Goal: Task Accomplishment & Management: Manage account settings

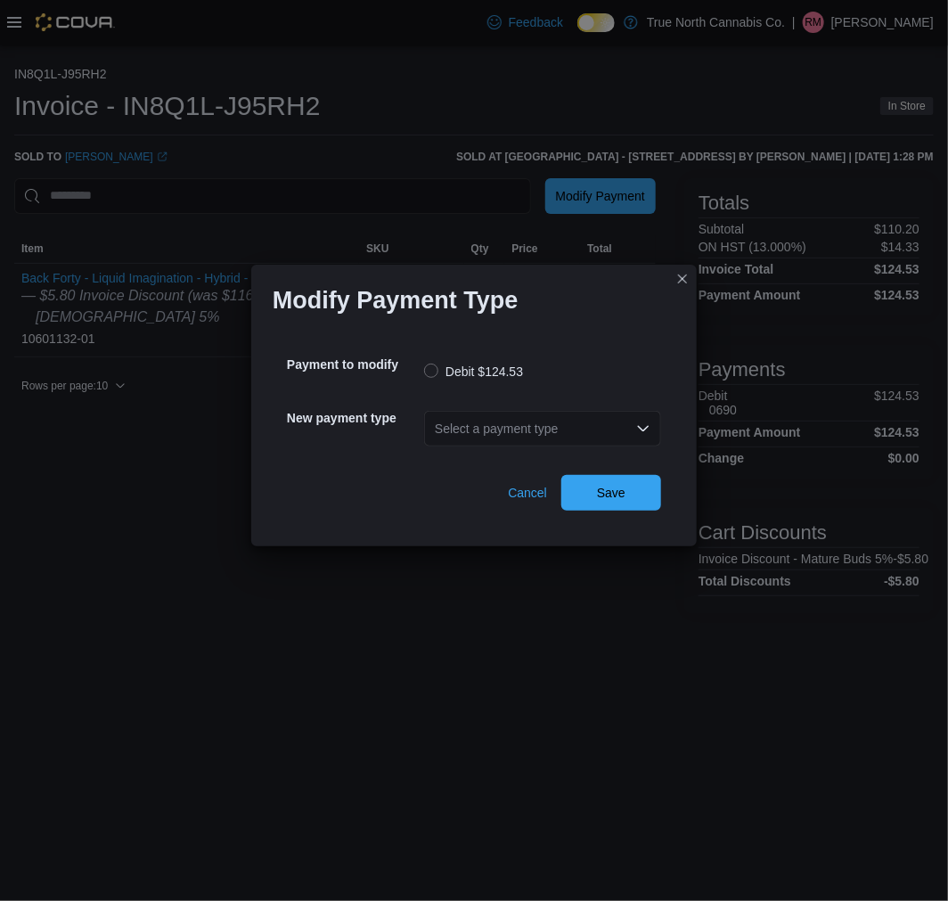
click at [571, 432] on div "Select a payment type" at bounding box center [542, 429] width 237 height 36
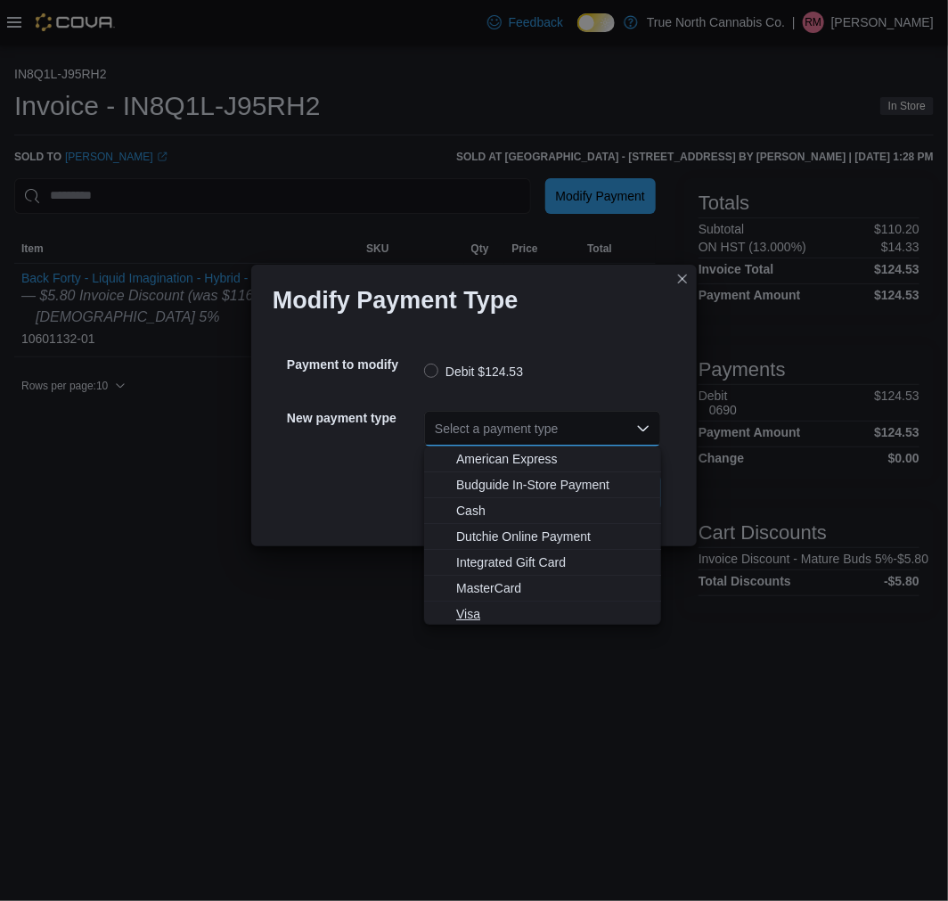
click at [510, 619] on span "Visa" at bounding box center [553, 614] width 194 height 18
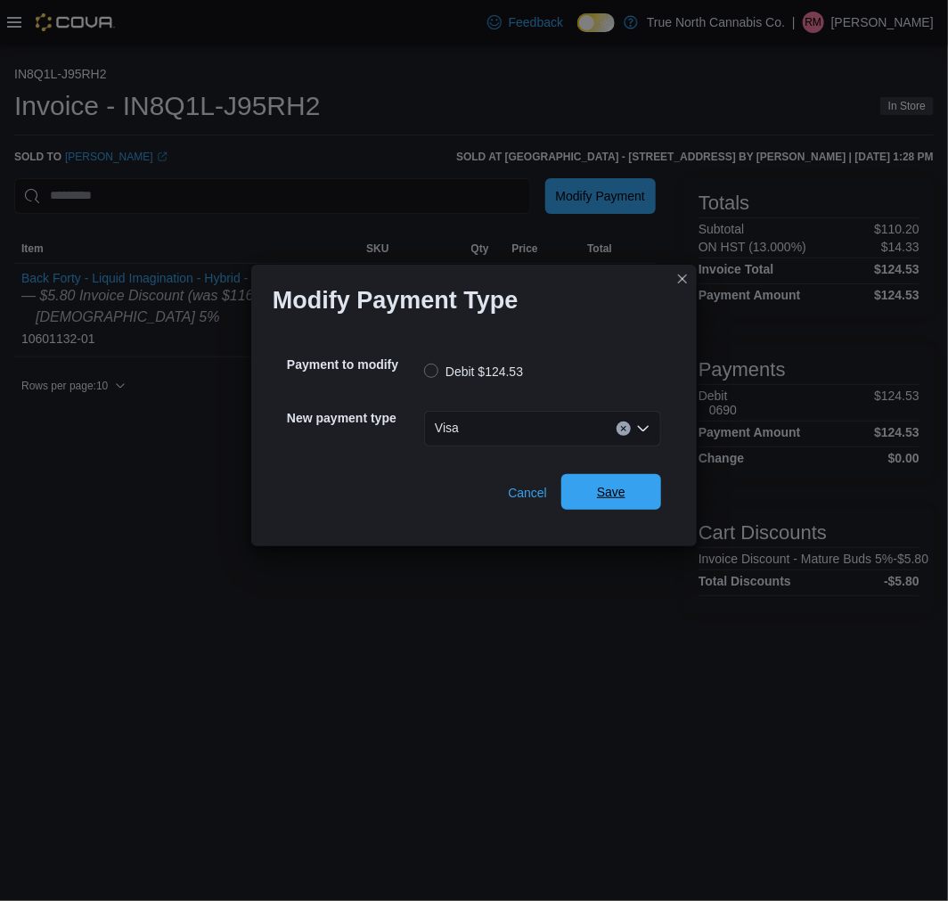
click at [652, 495] on button "Save" at bounding box center [611, 492] width 100 height 36
click at [486, 442] on div "Select a payment type" at bounding box center [542, 429] width 237 height 36
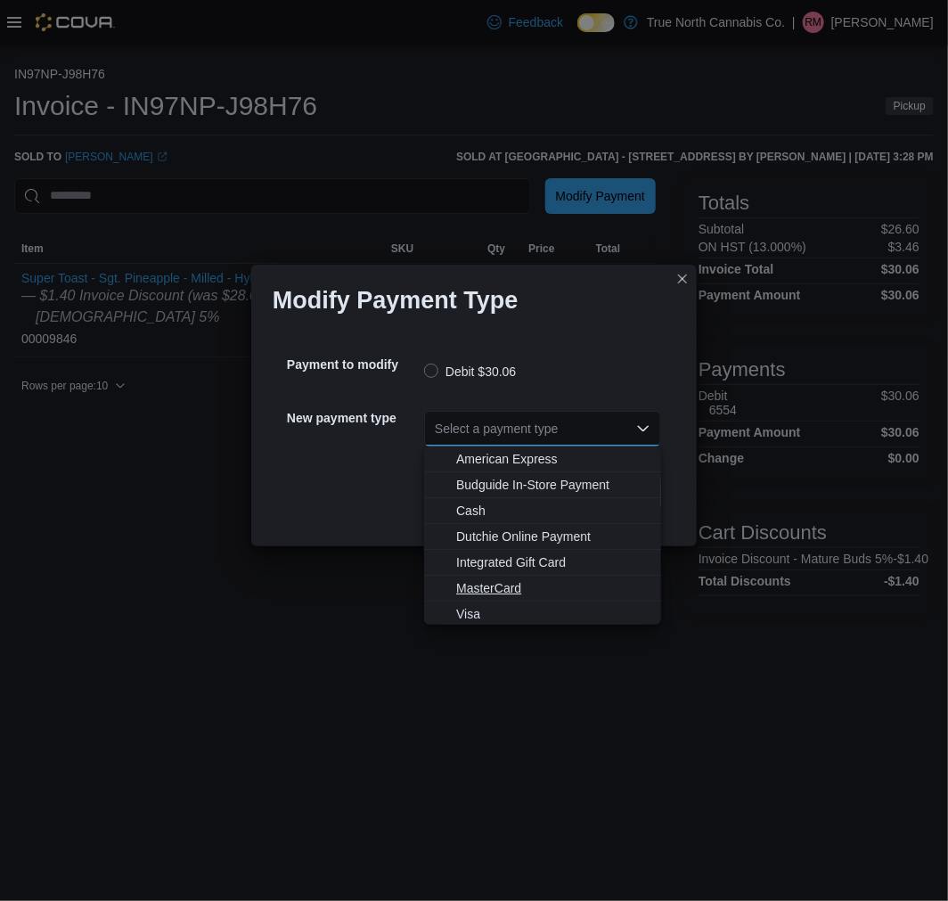
click at [503, 585] on span "MasterCard" at bounding box center [553, 588] width 194 height 18
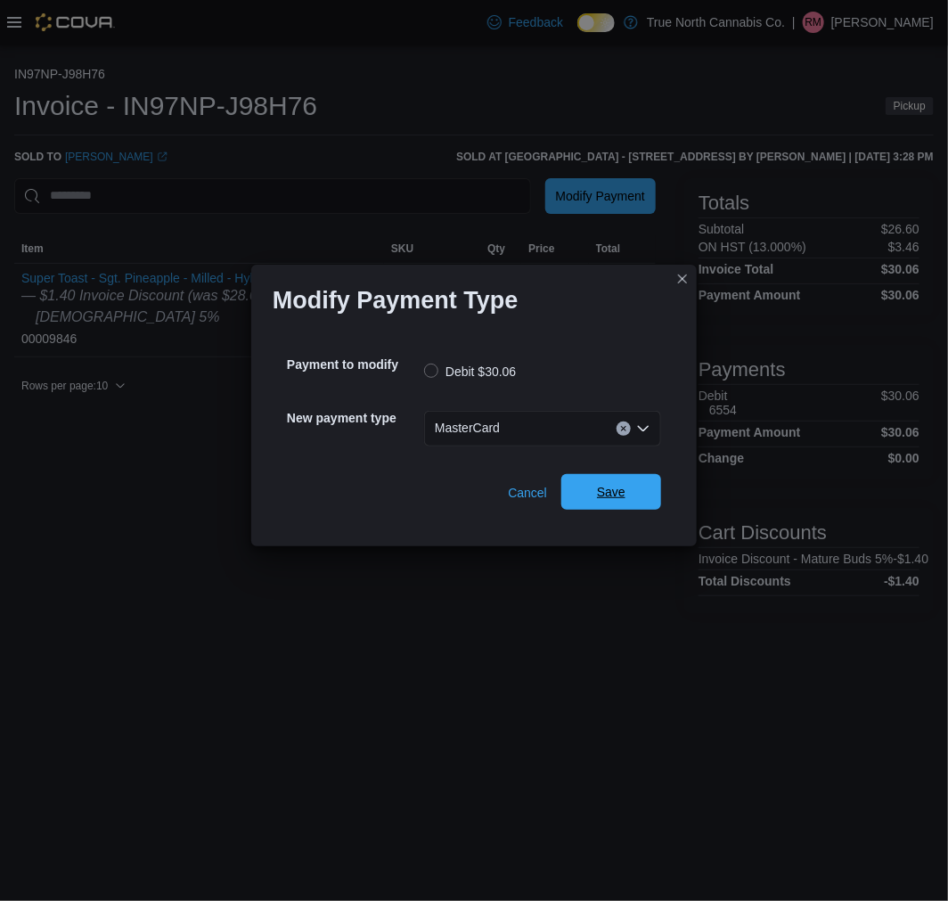
click at [594, 500] on span "Save" at bounding box center [611, 492] width 78 height 36
